Goal: Task Accomplishment & Management: Manage account settings

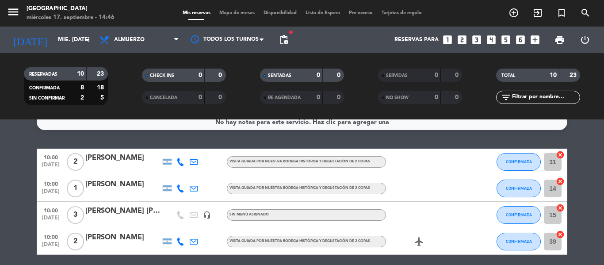
scroll to position [8, 0]
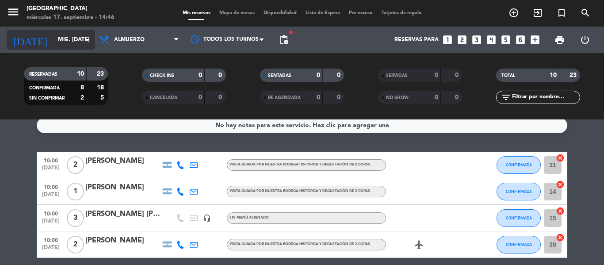
click at [92, 39] on icon "arrow_drop_down" at bounding box center [87, 40] width 11 height 11
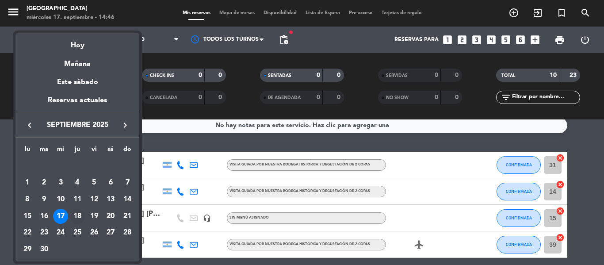
click at [75, 219] on div "18" at bounding box center [77, 216] width 15 height 15
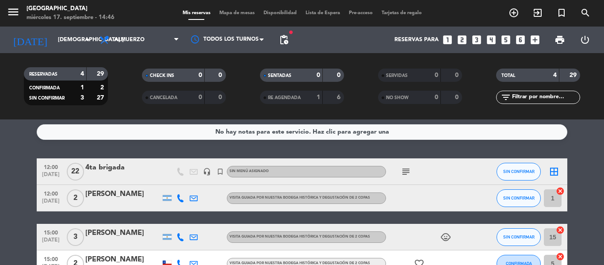
scroll to position [0, 0]
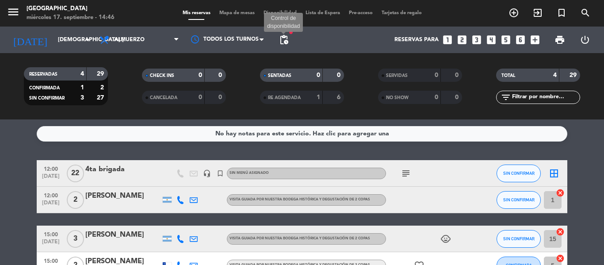
click at [283, 40] on span "pending_actions" at bounding box center [284, 40] width 11 height 11
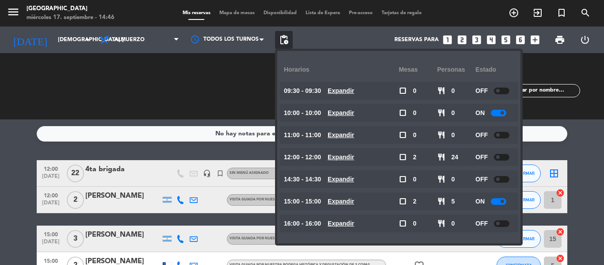
click at [285, 34] on span "pending_actions" at bounding box center [284, 40] width 18 height 18
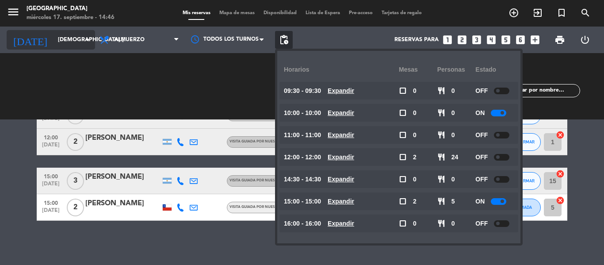
click at [87, 39] on icon "arrow_drop_down" at bounding box center [87, 40] width 11 height 11
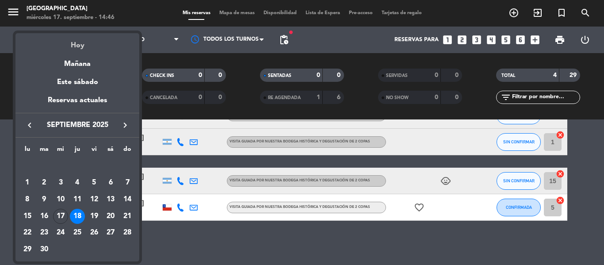
click at [78, 40] on div "Hoy" at bounding box center [77, 42] width 124 height 18
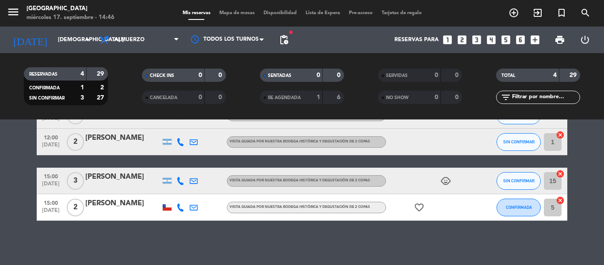
type input "mié. [DATE]"
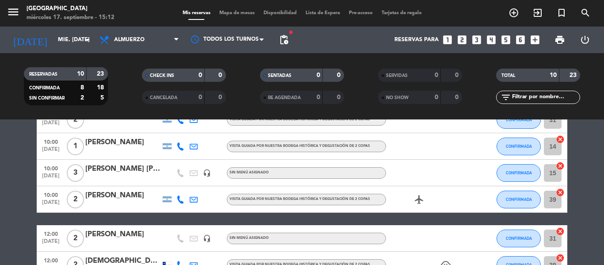
scroll to position [8, 0]
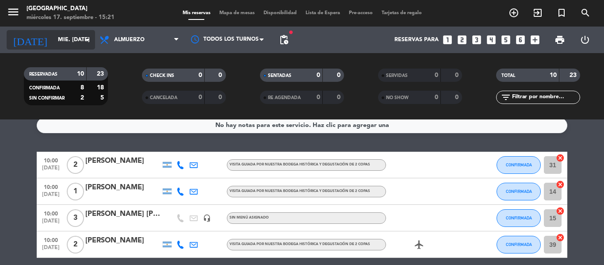
click at [89, 37] on icon "arrow_drop_down" at bounding box center [87, 40] width 11 height 11
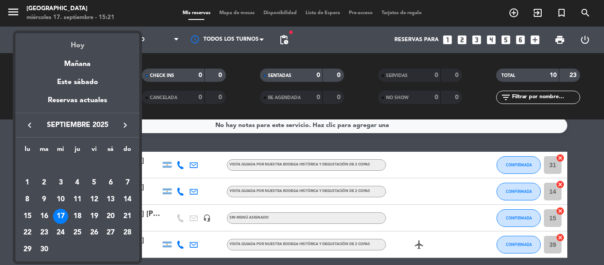
click at [90, 45] on div "Hoy" at bounding box center [77, 42] width 124 height 18
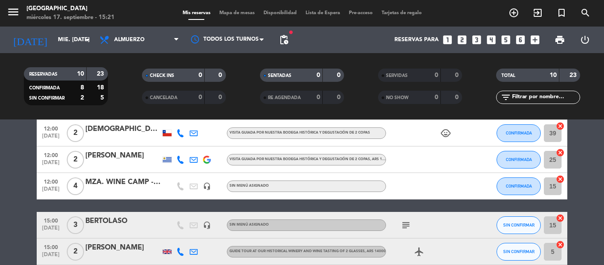
scroll to position [230, 0]
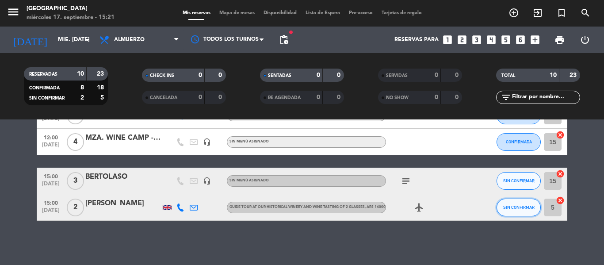
click at [526, 210] on button "SIN CONFIRMAR" at bounding box center [519, 208] width 44 height 18
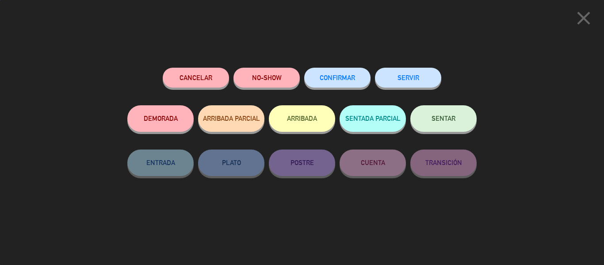
click at [291, 77] on button "NO-SHOW" at bounding box center [267, 78] width 66 height 20
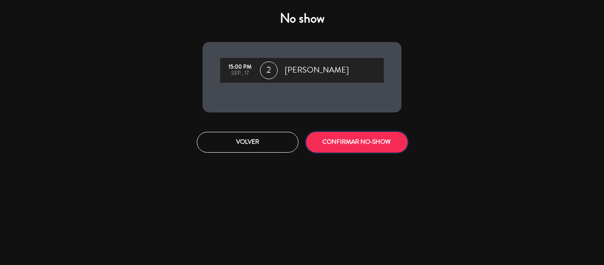
click at [339, 146] on button "CONFIRMAR NO-SHOW" at bounding box center [357, 142] width 102 height 21
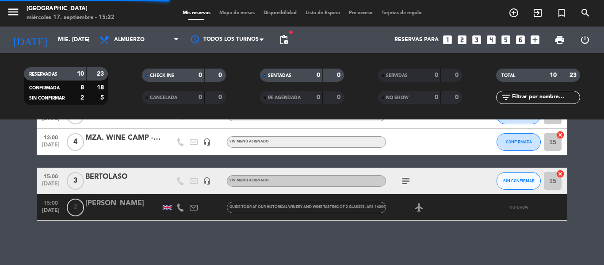
scroll to position [203, 0]
